Goal: Navigation & Orientation: Go to known website

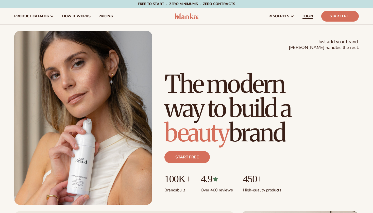
click at [307, 18] on span "LOGIN" at bounding box center [307, 16] width 11 height 4
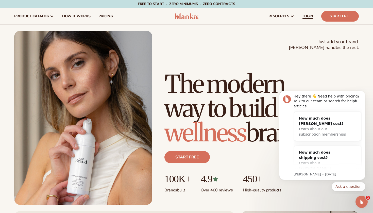
click at [305, 15] on span "LOGIN" at bounding box center [307, 16] width 11 height 4
